Goal: Task Accomplishment & Management: Use online tool/utility

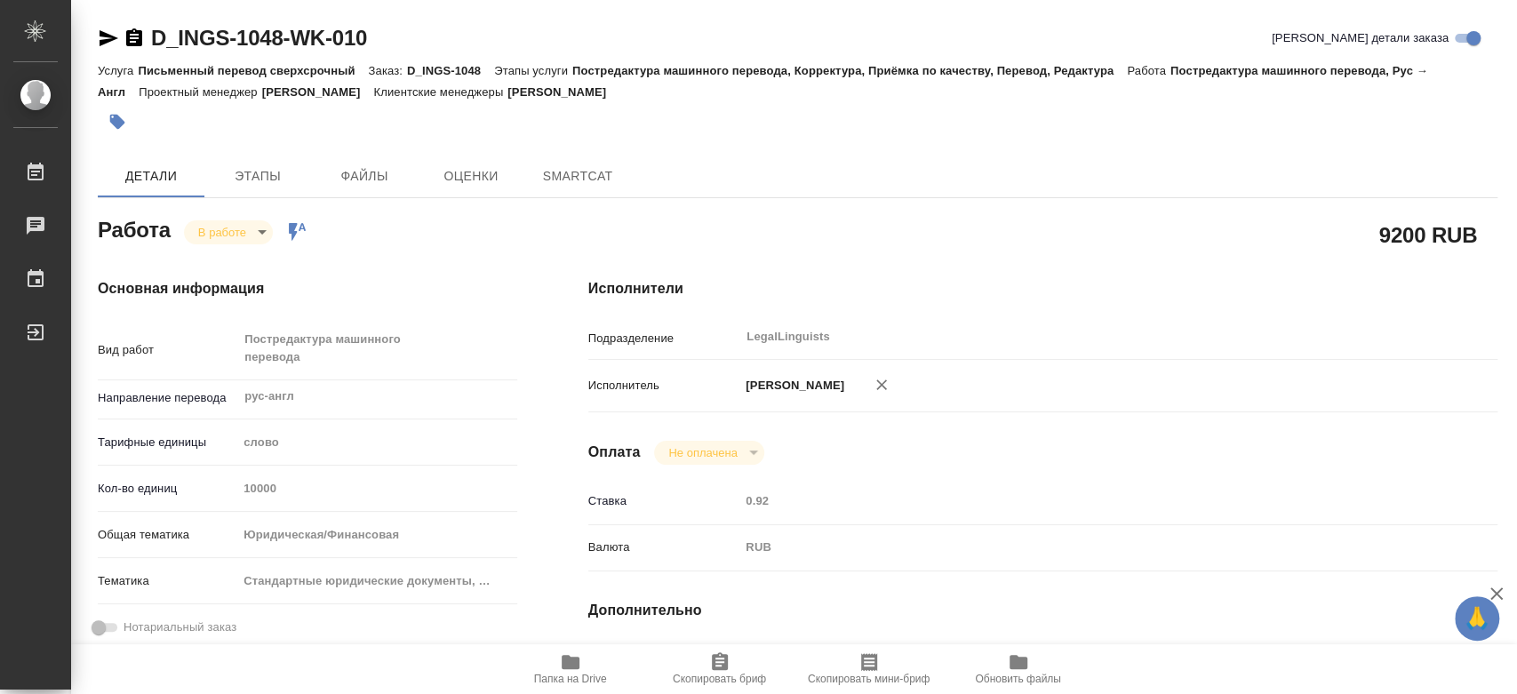
type textarea "x"
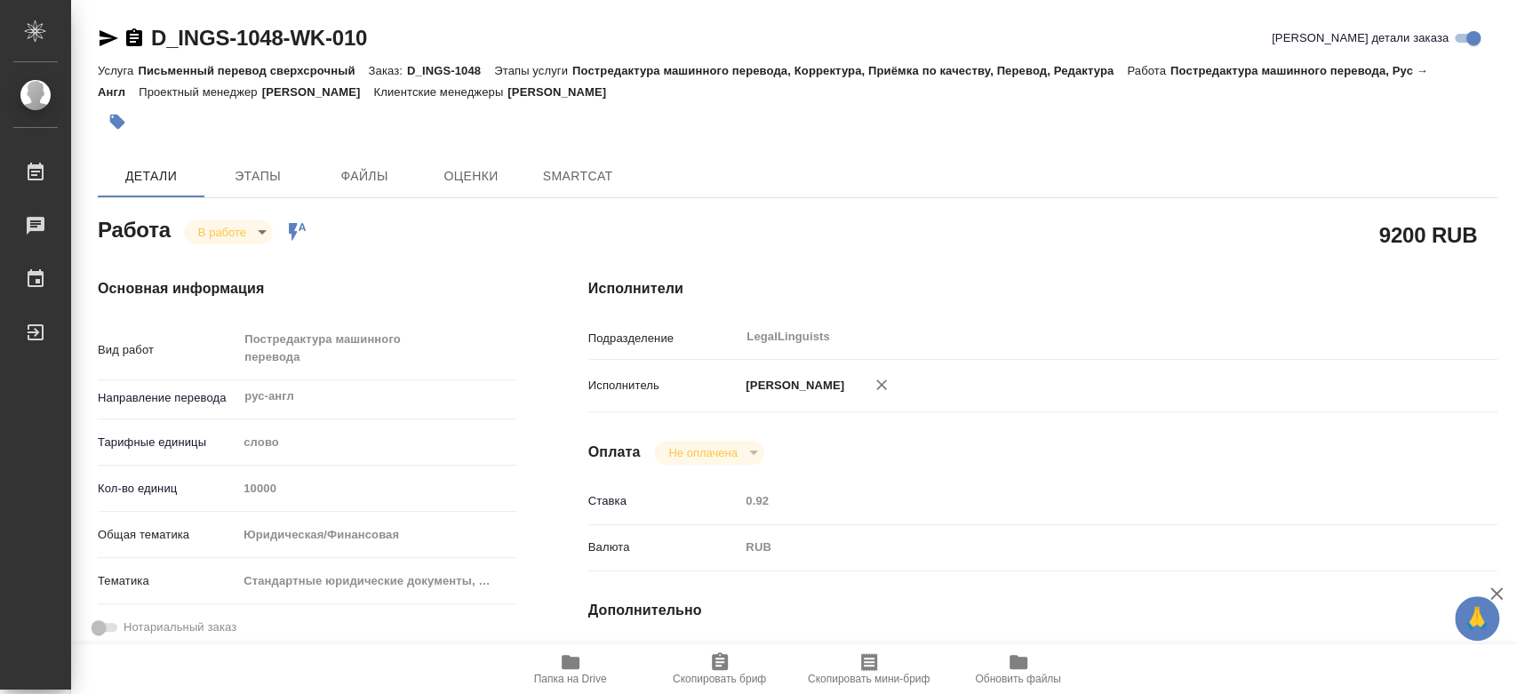
type textarea "x"
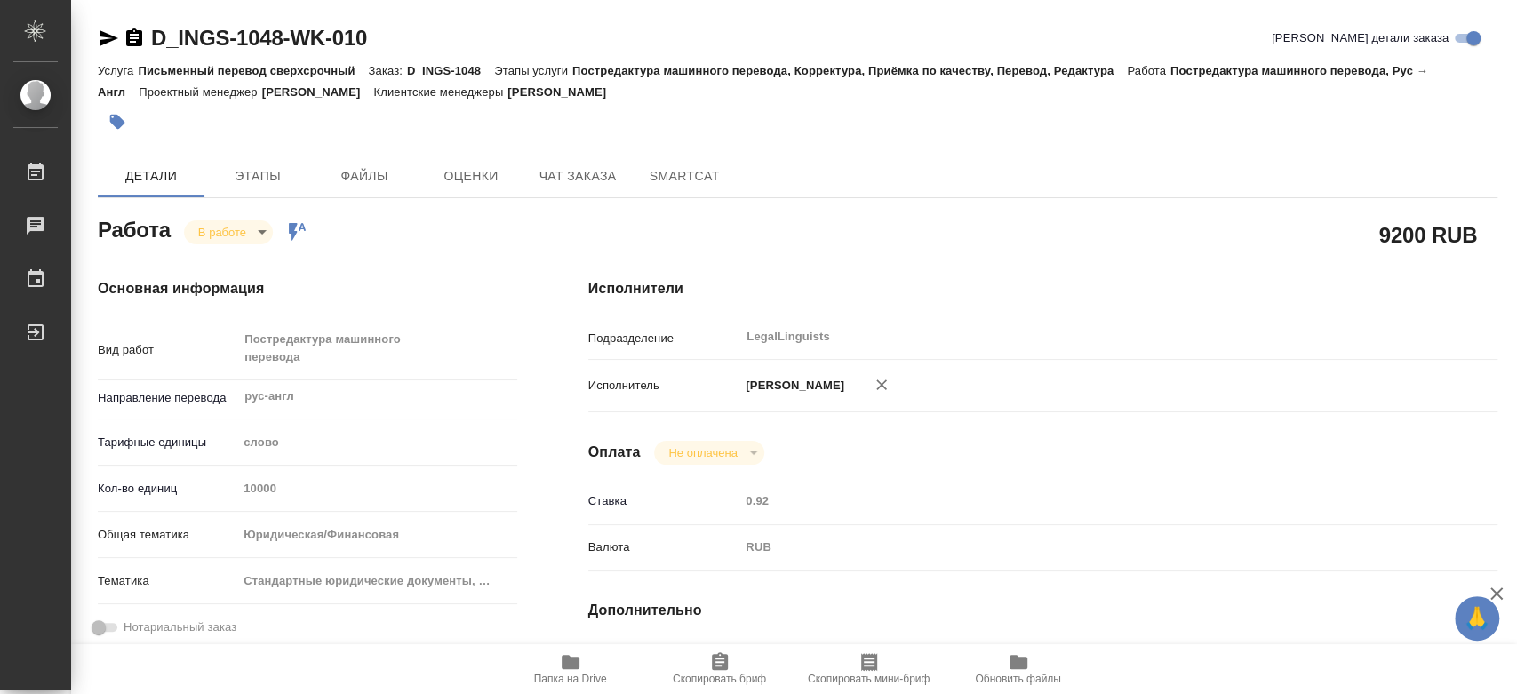
type textarea "x"
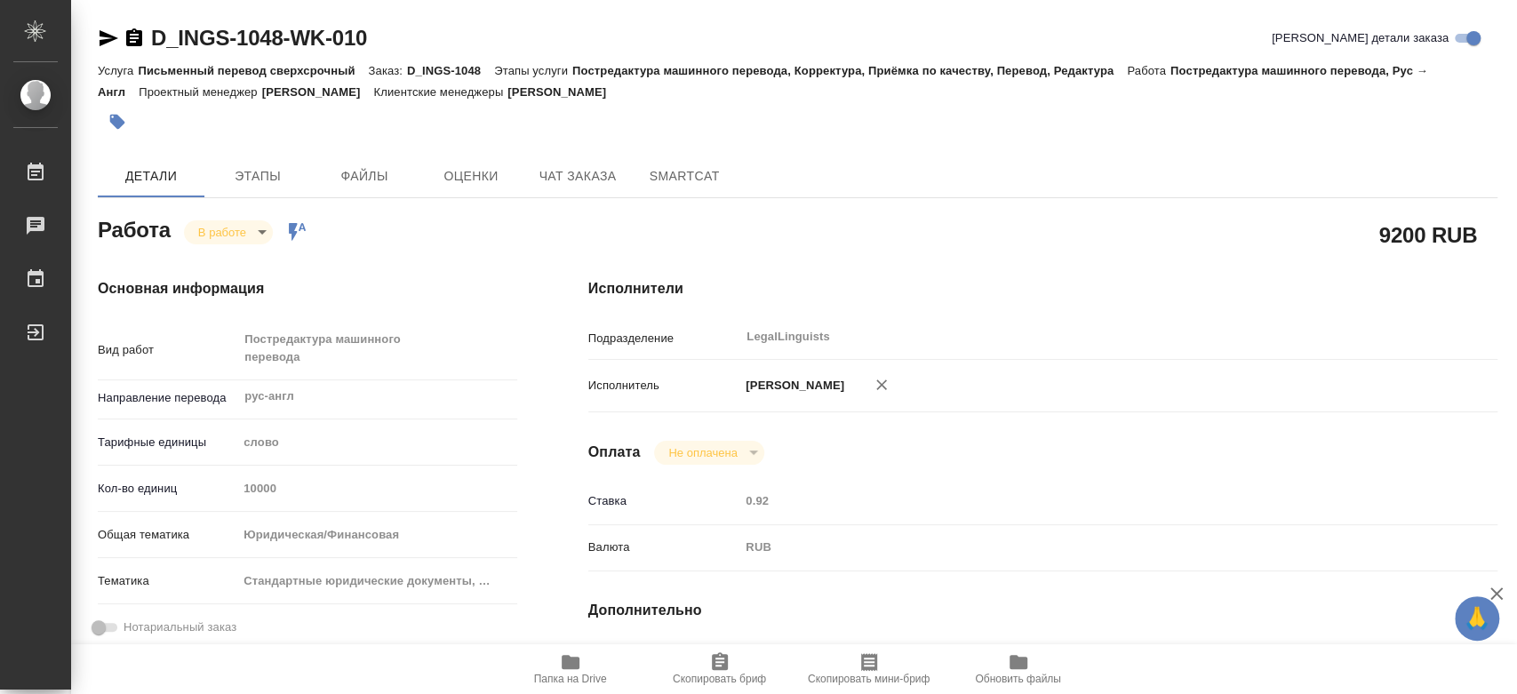
click at [563, 665] on icon "button" at bounding box center [571, 662] width 18 height 14
type textarea "x"
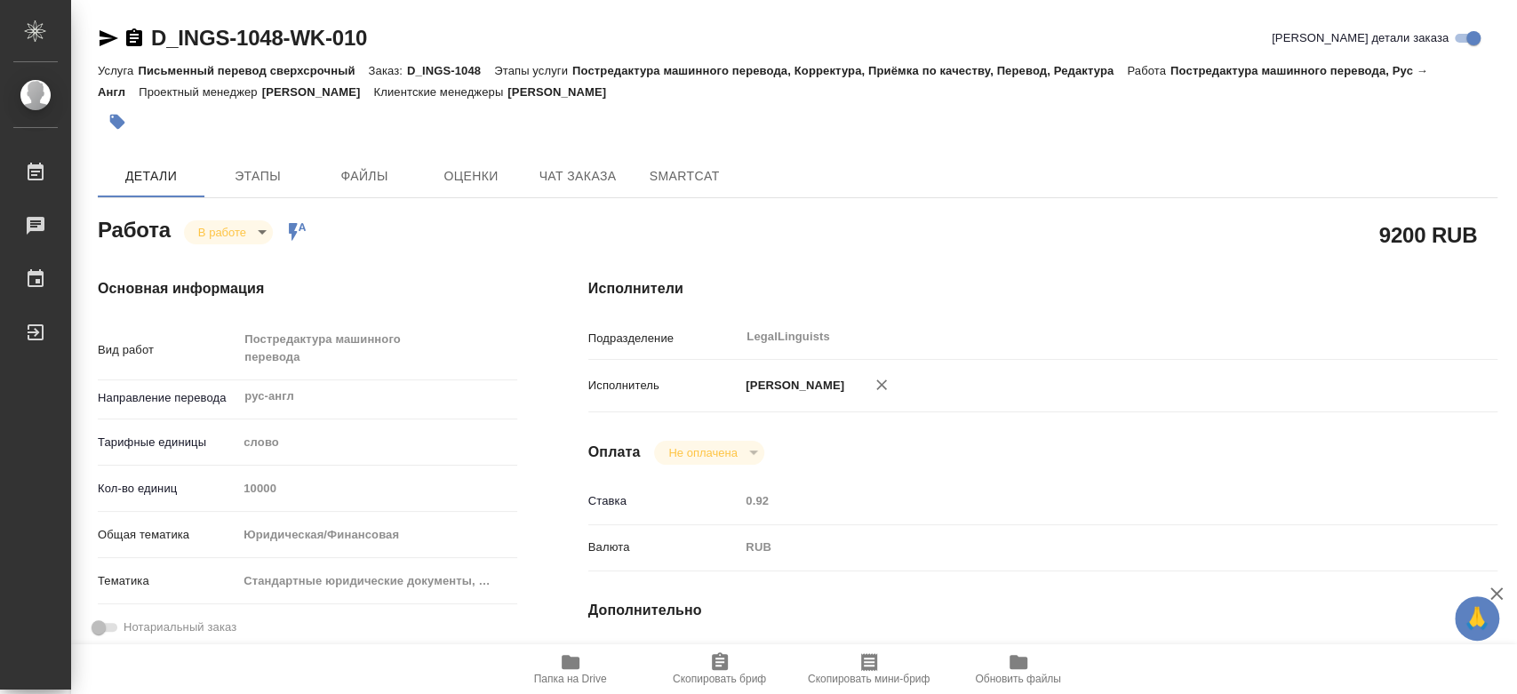
type textarea "x"
